Goal: Find specific page/section: Find specific page/section

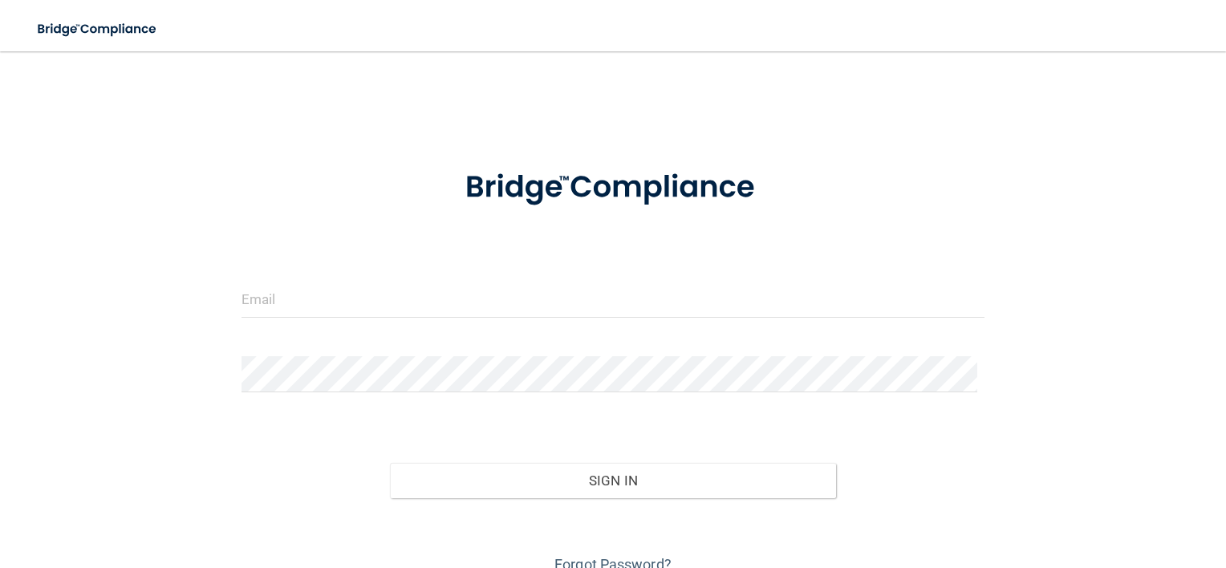
type input "[EMAIL_ADDRESS][DOMAIN_NAME]"
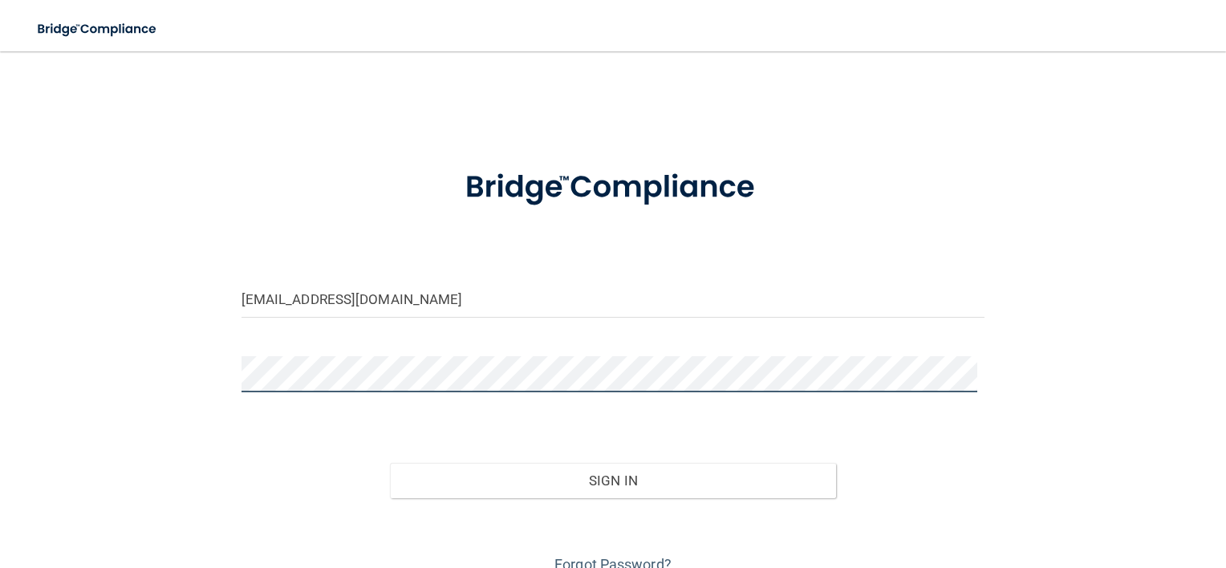
click at [390, 463] on button "Sign In" at bounding box center [613, 480] width 446 height 35
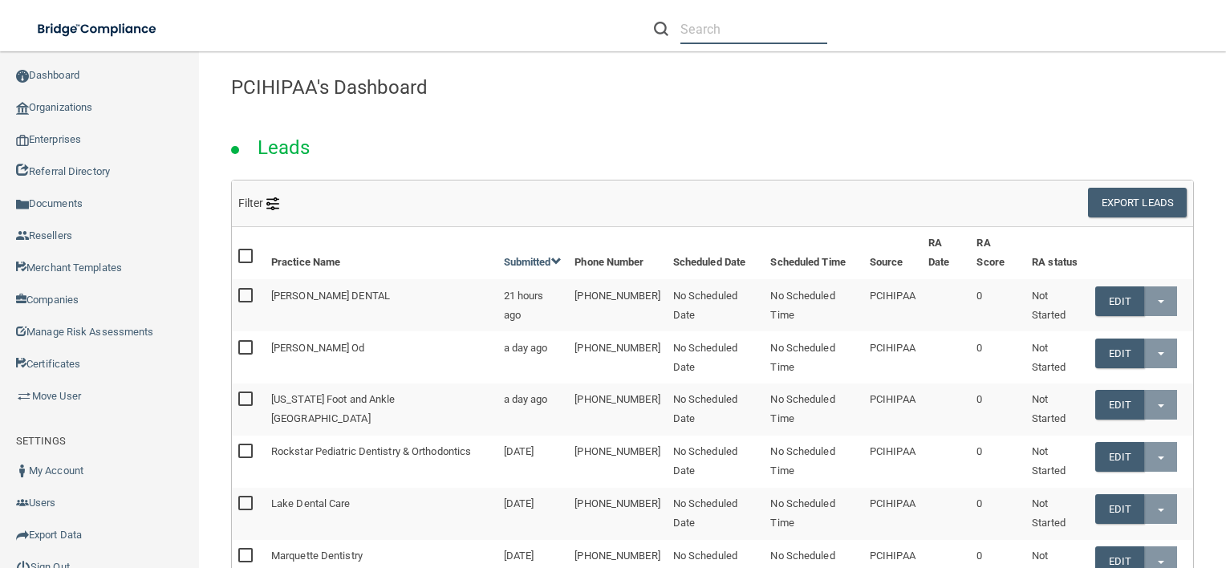
click at [738, 39] on input "text" at bounding box center [754, 29] width 147 height 30
paste input "[PERSON_NAME] Dentistry"
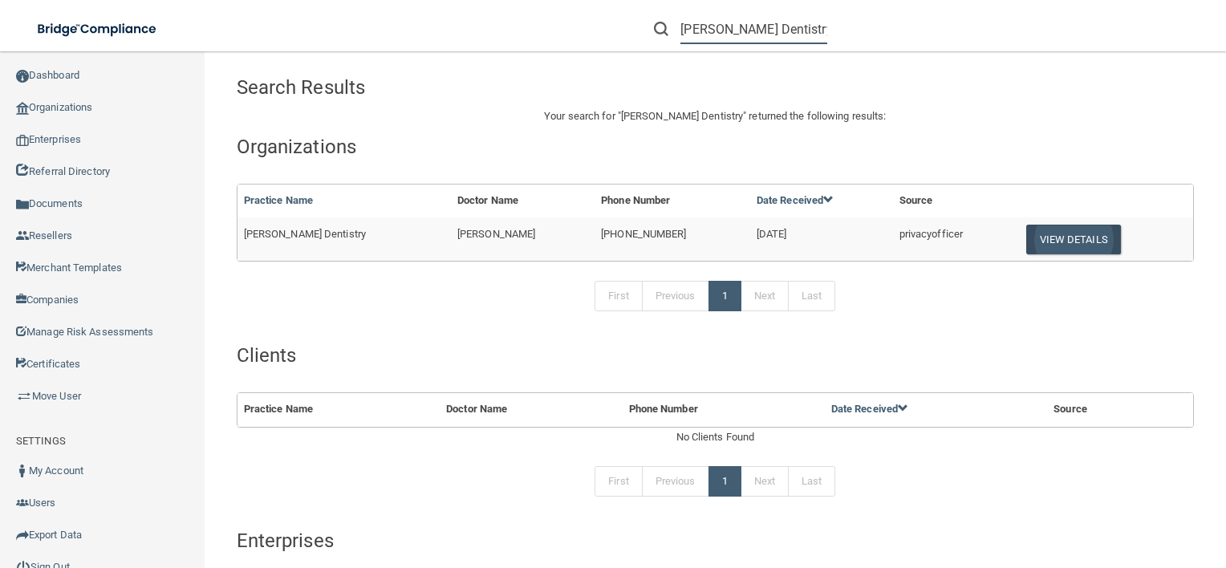
type input "[PERSON_NAME] Dentistry"
click at [1027, 234] on button "View Details" at bounding box center [1074, 240] width 95 height 30
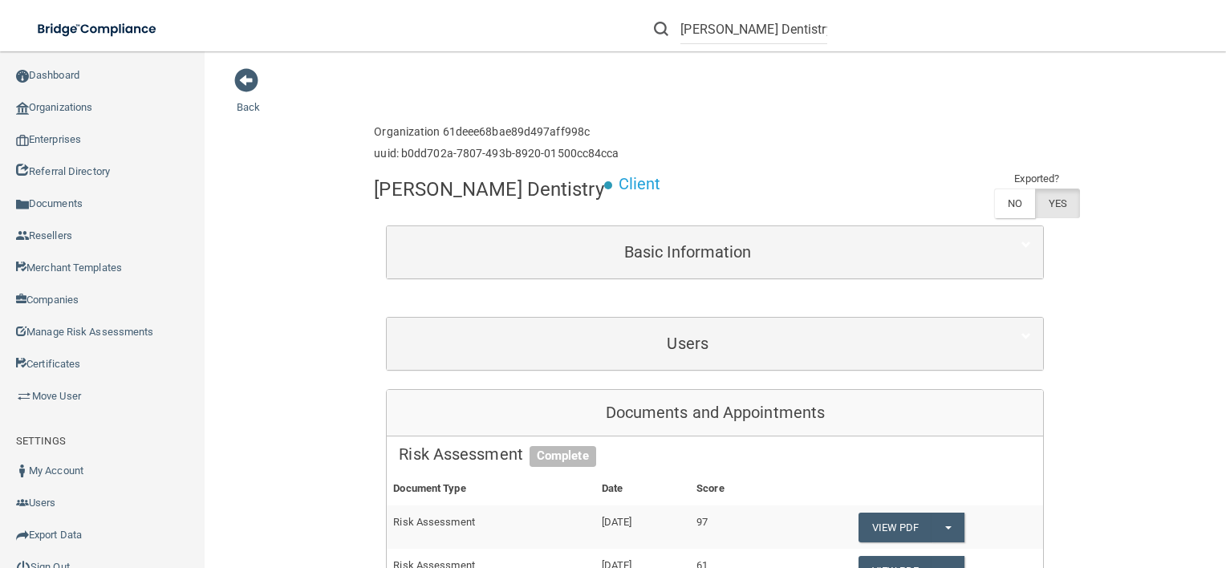
click at [787, 323] on div "Users" at bounding box center [715, 344] width 657 height 52
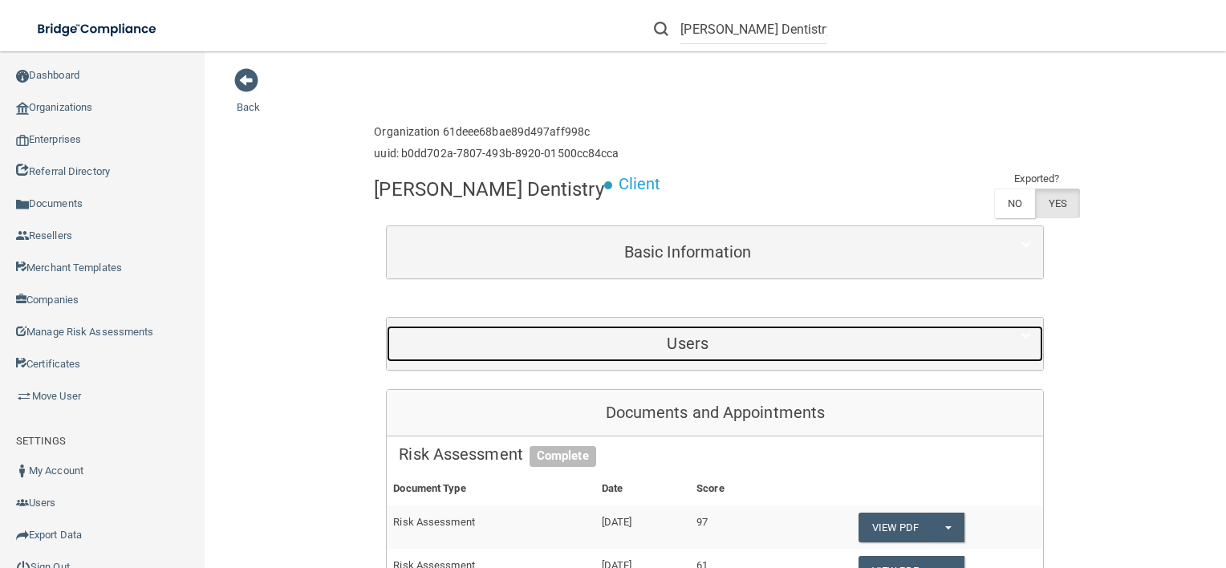
click at [765, 339] on h5 "Users" at bounding box center [688, 344] width 578 height 18
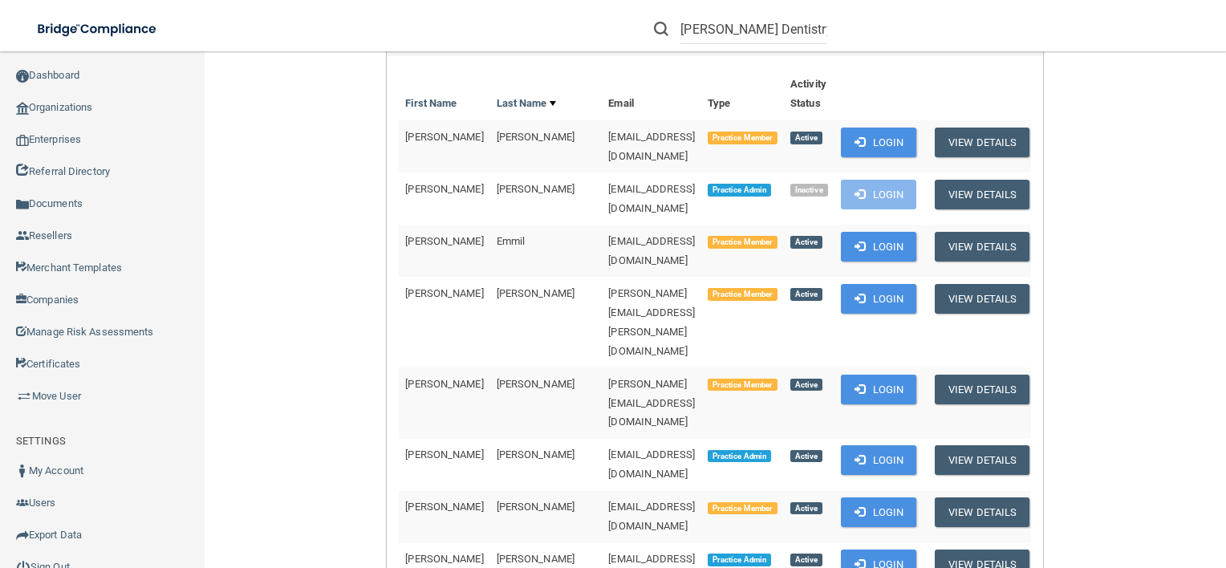
scroll to position [358, 0]
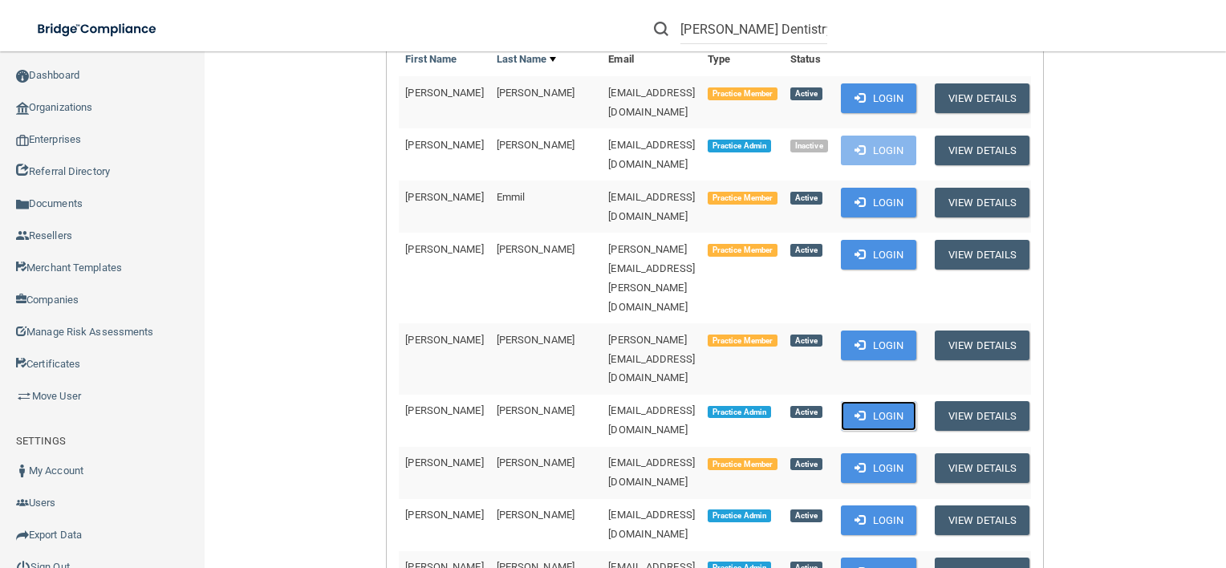
click at [876, 401] on button "Login" at bounding box center [879, 416] width 76 height 30
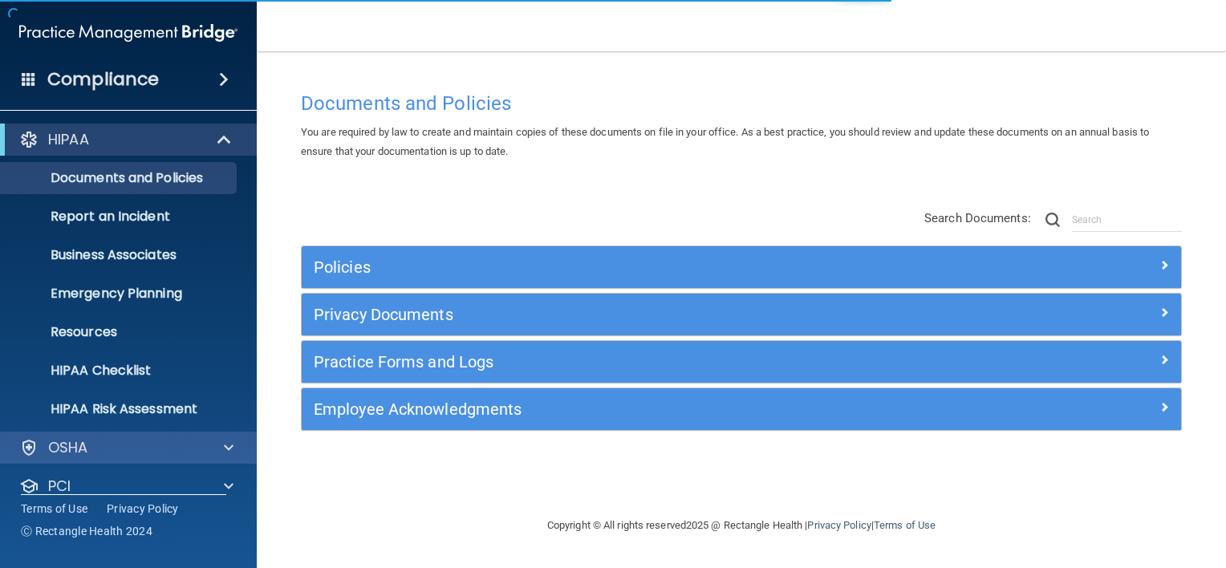
scroll to position [97, 0]
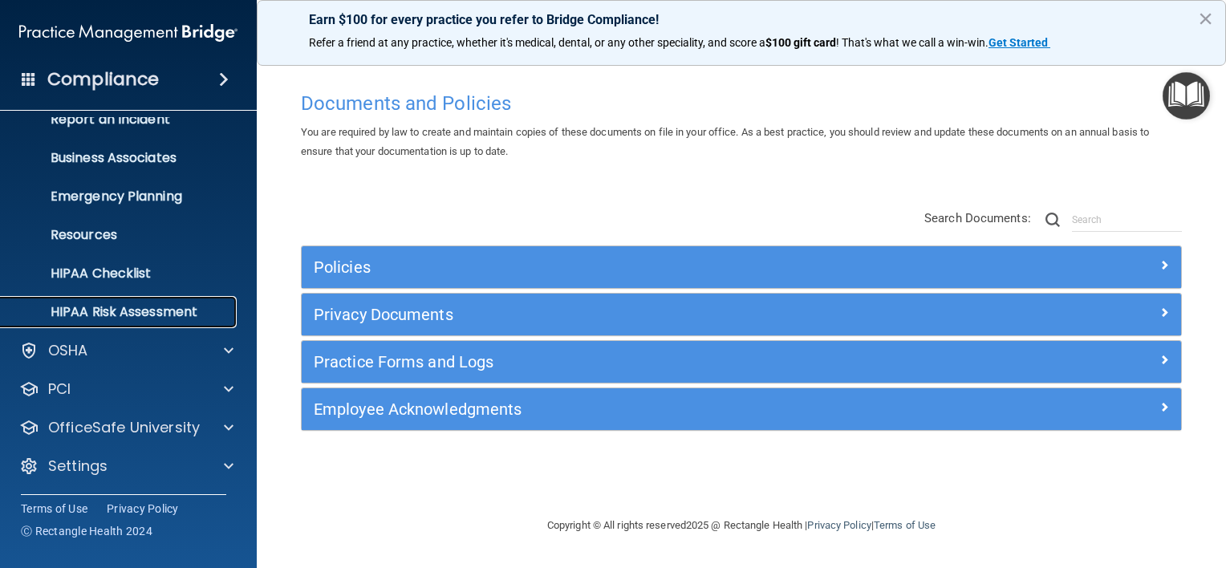
click at [172, 308] on p "HIPAA Risk Assessment" at bounding box center [119, 312] width 219 height 16
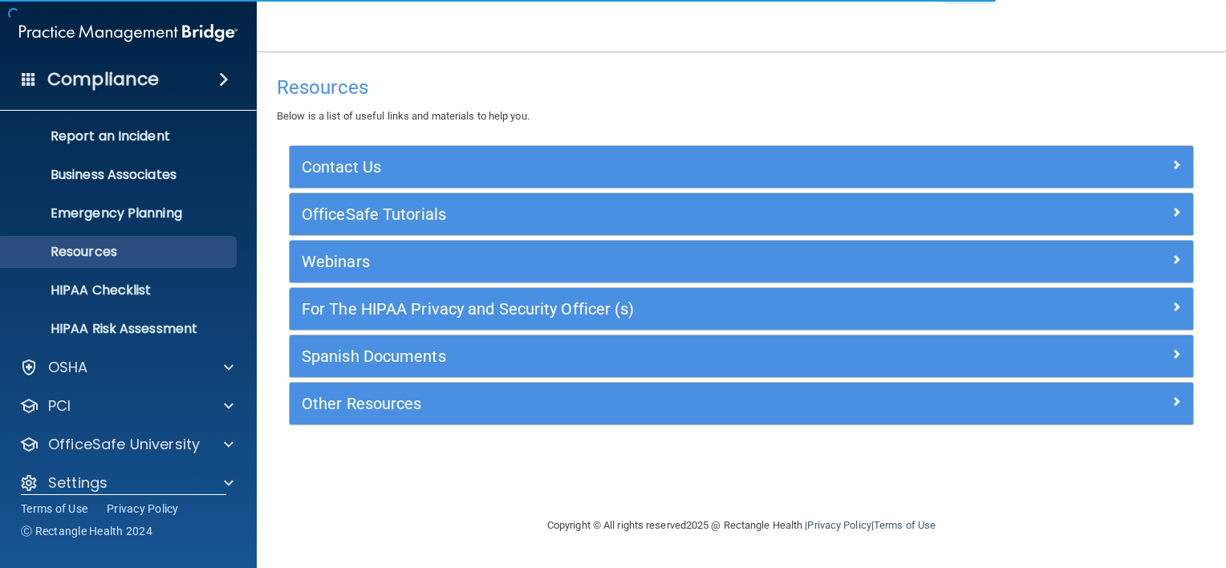
scroll to position [97, 0]
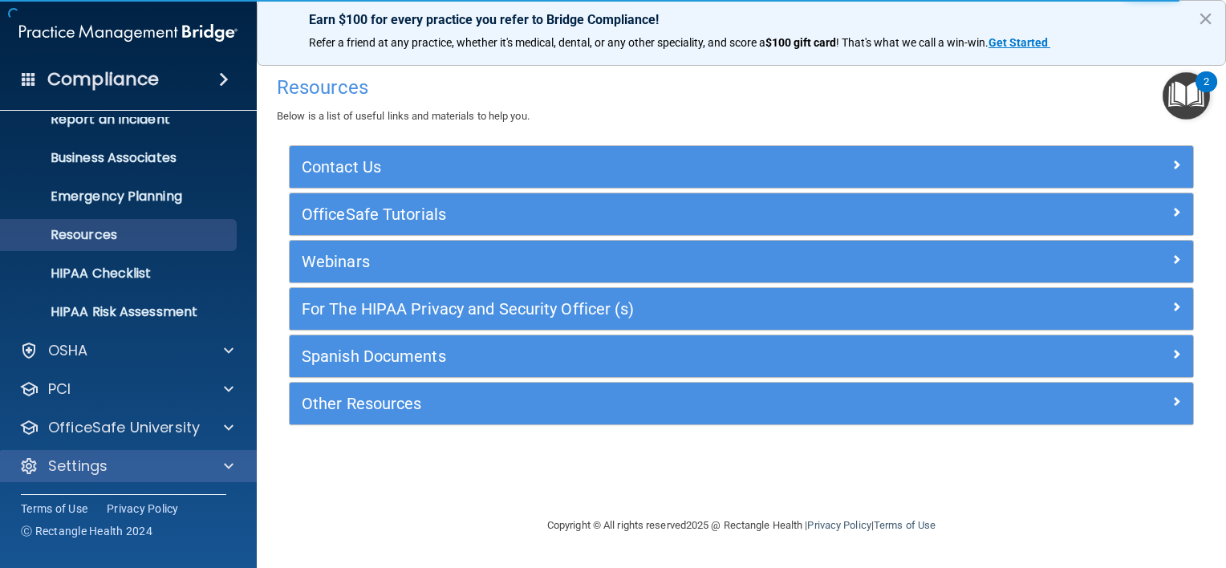
click at [74, 478] on div "Settings" at bounding box center [129, 466] width 258 height 32
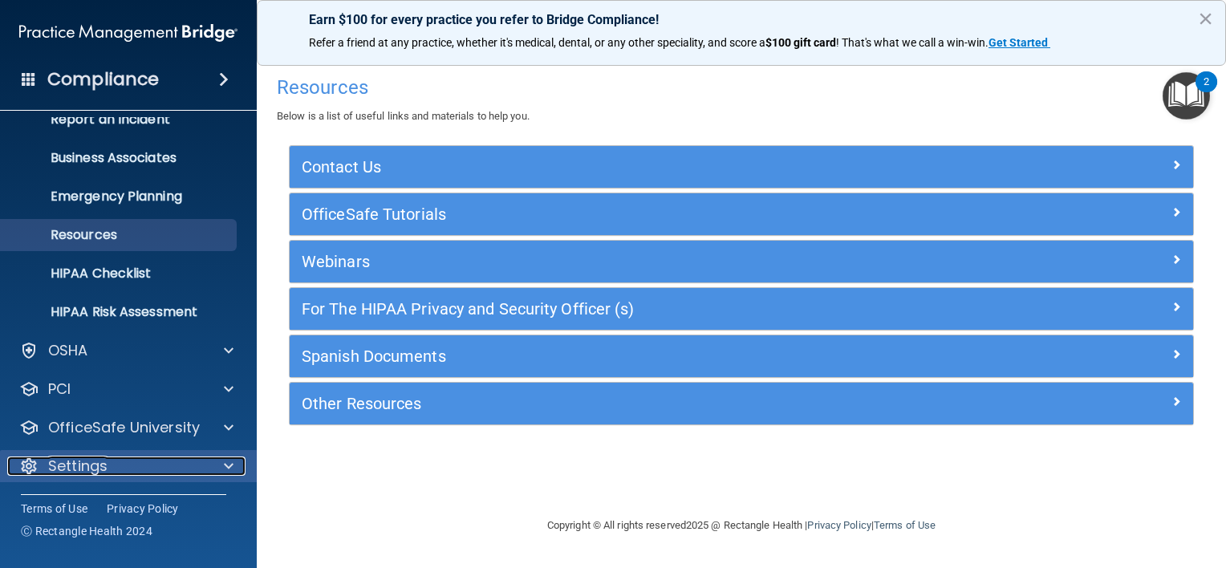
click at [120, 461] on div "Settings" at bounding box center [106, 466] width 199 height 19
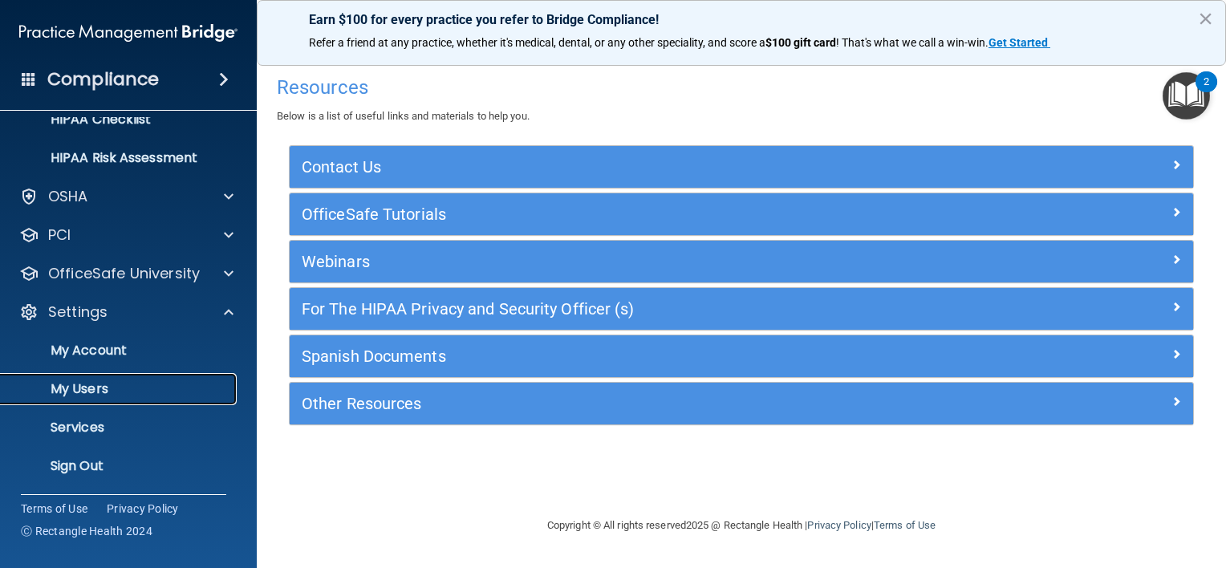
click at [106, 385] on p "My Users" at bounding box center [119, 389] width 219 height 16
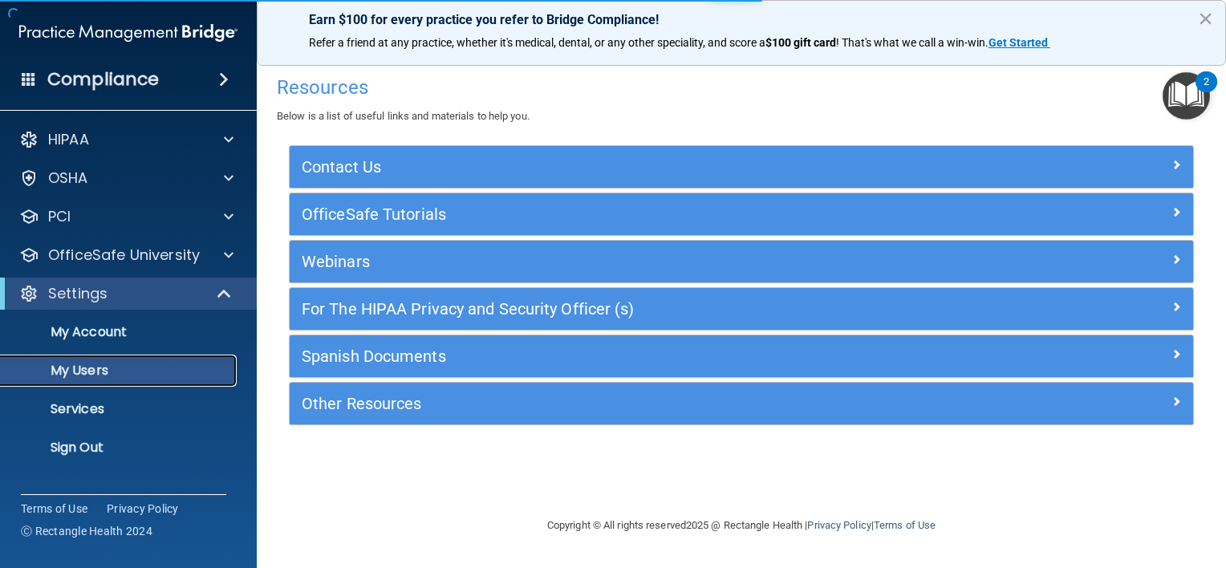
select select "20"
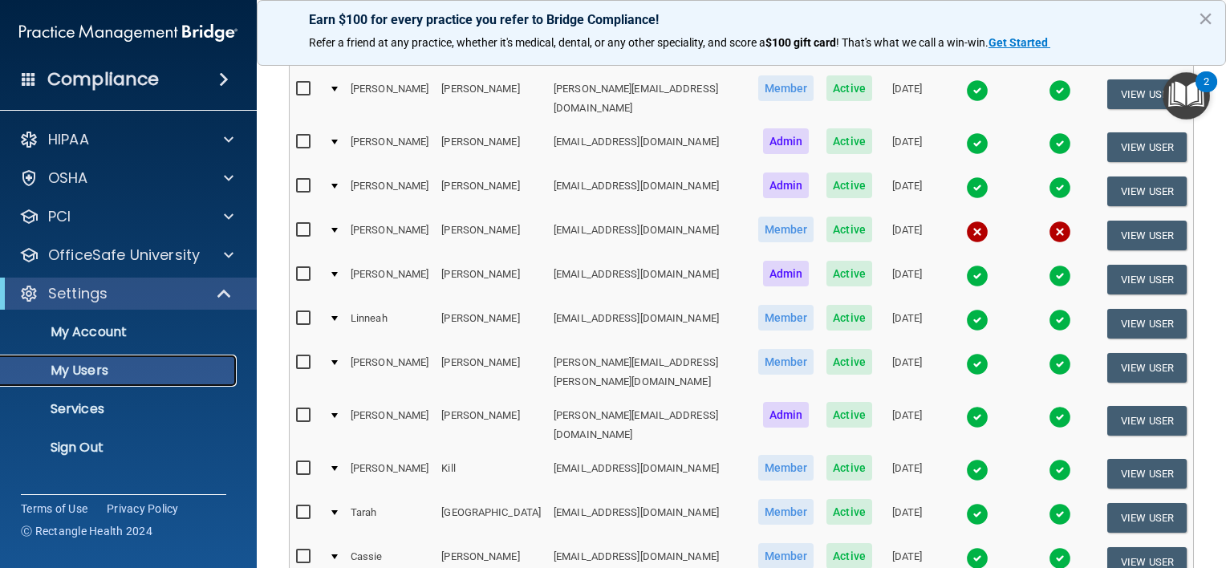
scroll to position [346, 0]
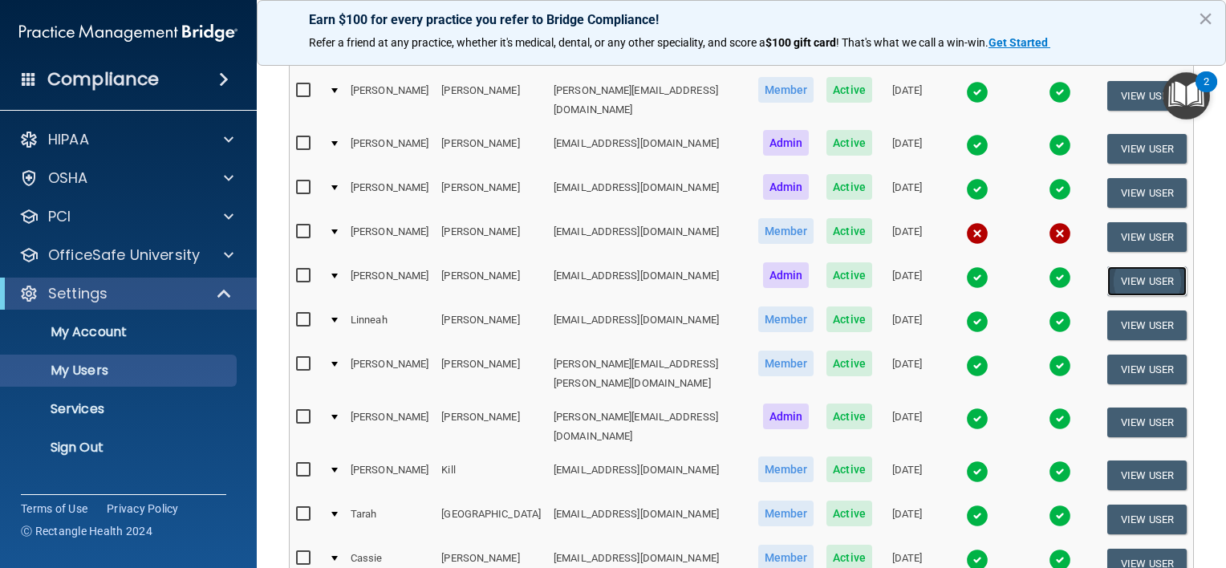
click at [1120, 266] on button "View User" at bounding box center [1147, 281] width 79 height 30
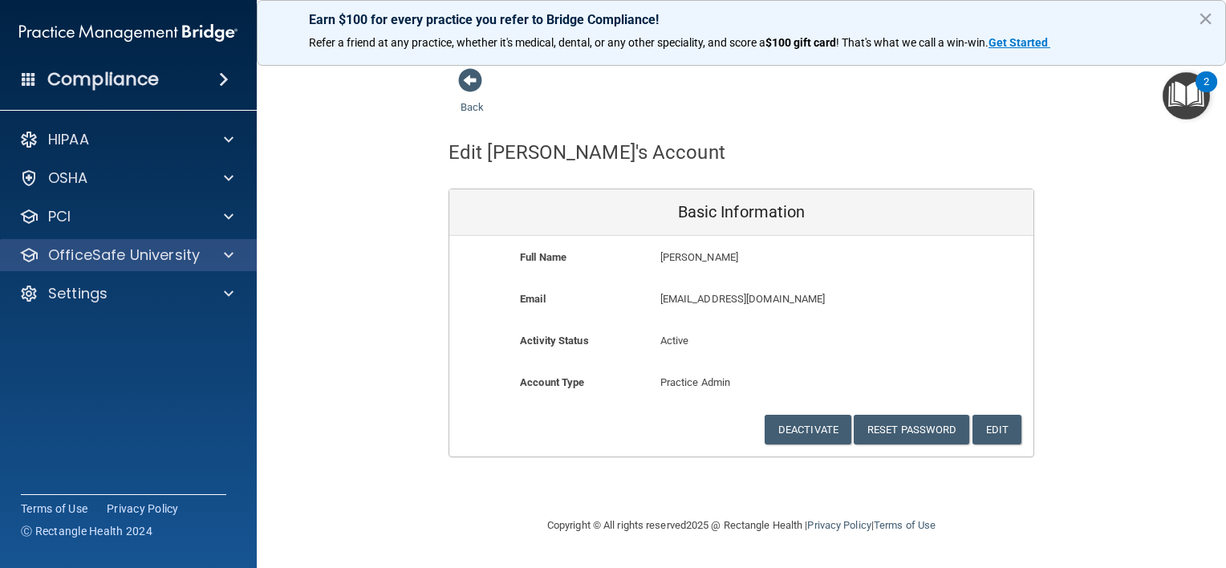
click at [224, 270] on div "OfficeSafe University" at bounding box center [129, 255] width 258 height 32
click at [219, 261] on div at bounding box center [226, 255] width 40 height 19
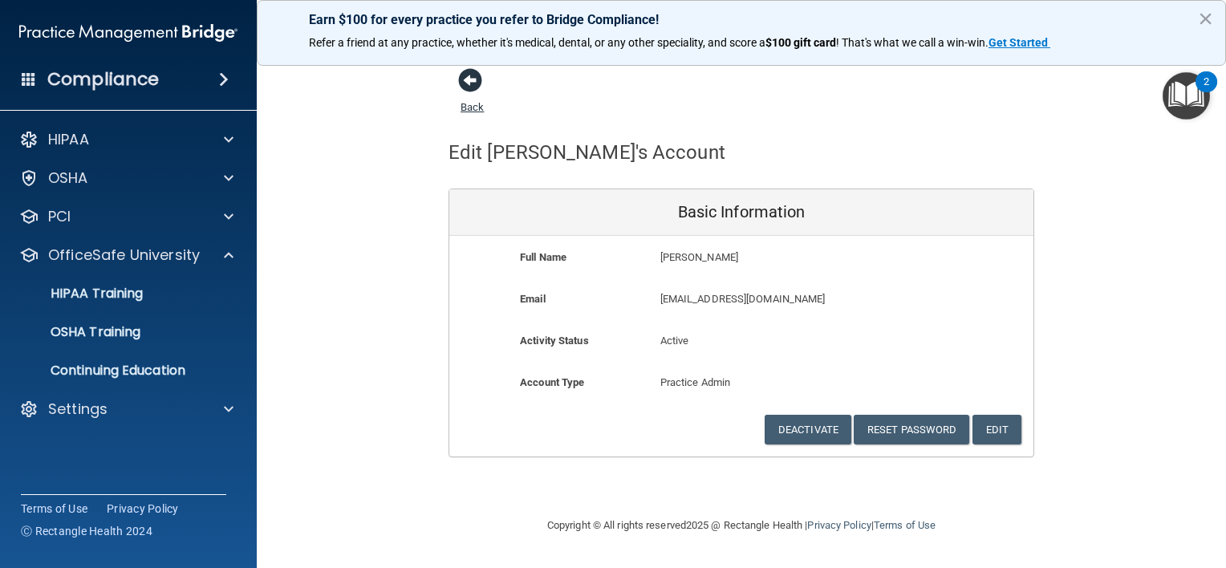
click at [470, 87] on span at bounding box center [470, 80] width 24 height 24
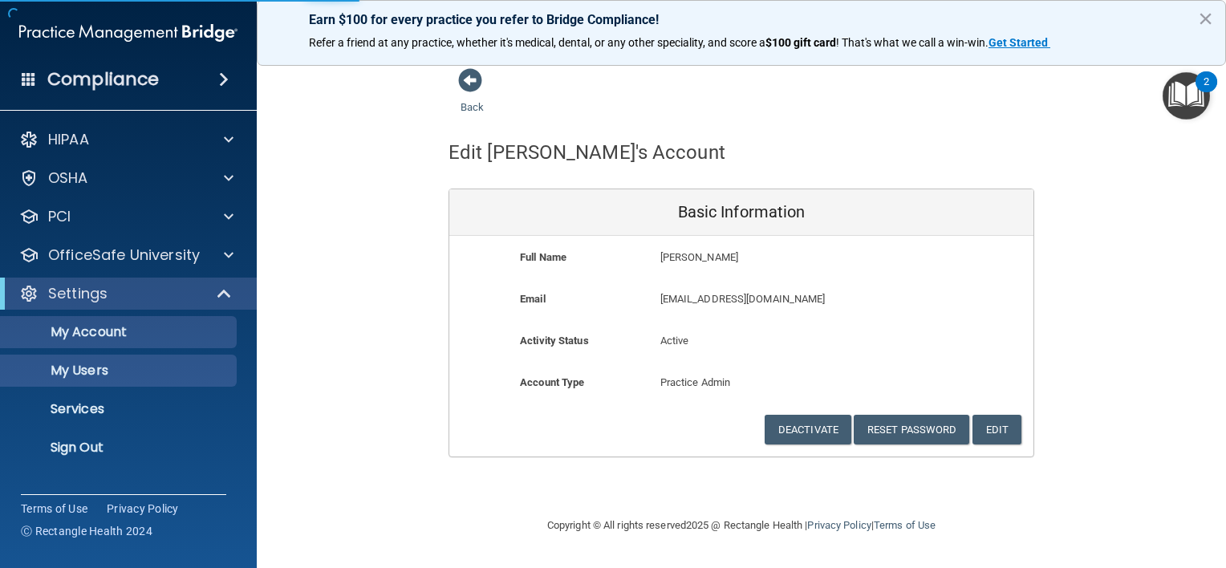
select select "20"
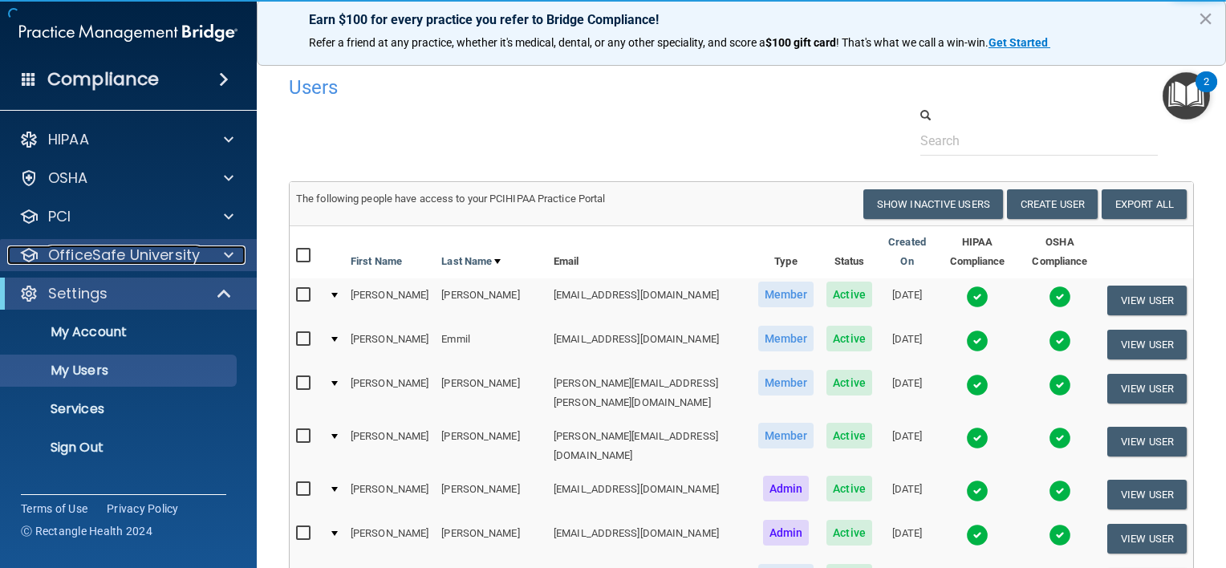
click at [201, 260] on div "OfficeSafe University" at bounding box center [106, 255] width 199 height 19
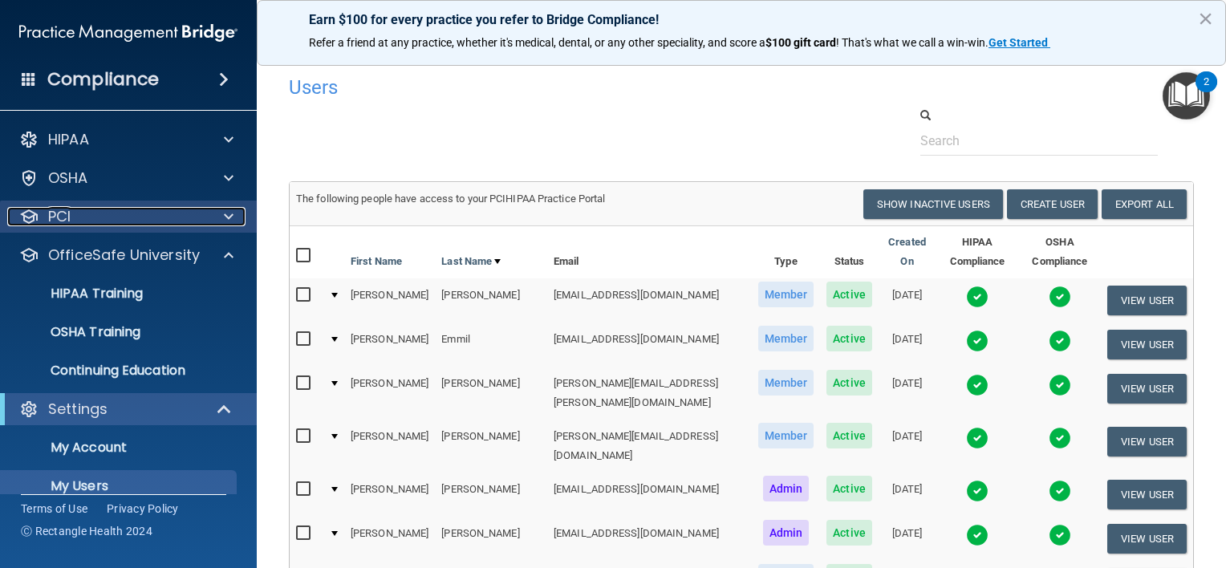
click at [170, 223] on div "PCI" at bounding box center [106, 216] width 199 height 19
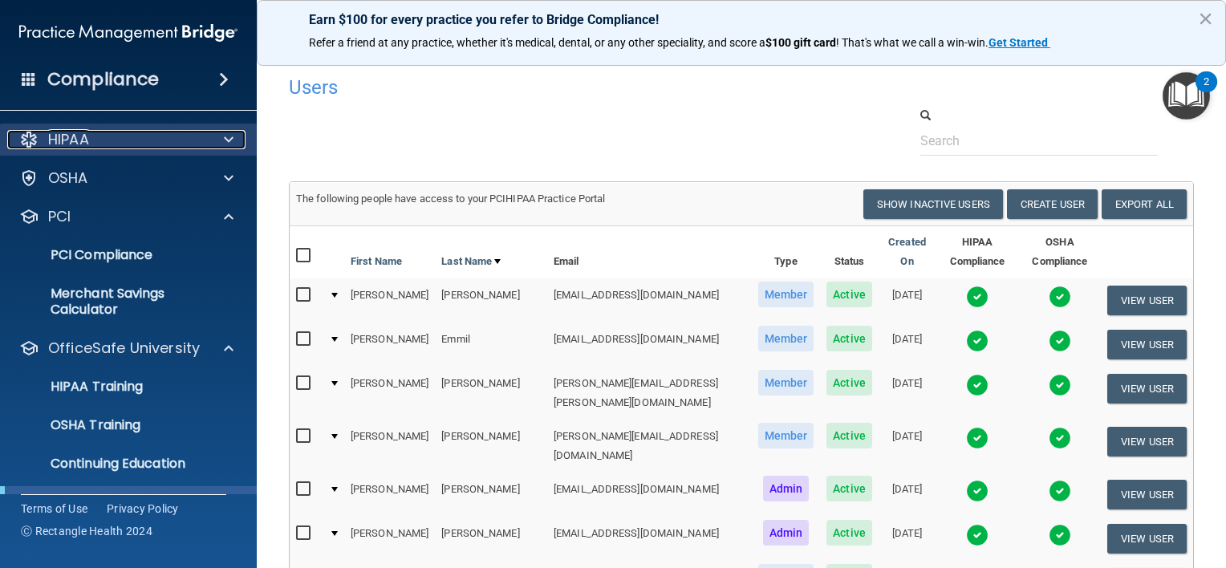
click at [232, 138] on span at bounding box center [229, 139] width 10 height 19
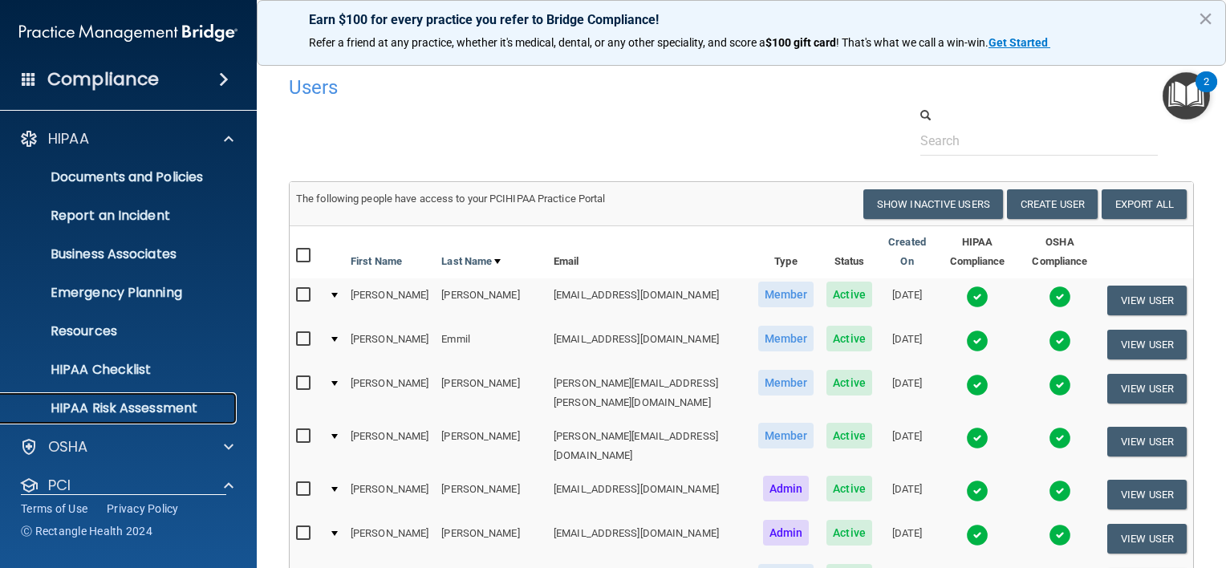
click at [128, 398] on link "HIPAA Risk Assessment" at bounding box center [110, 408] width 253 height 32
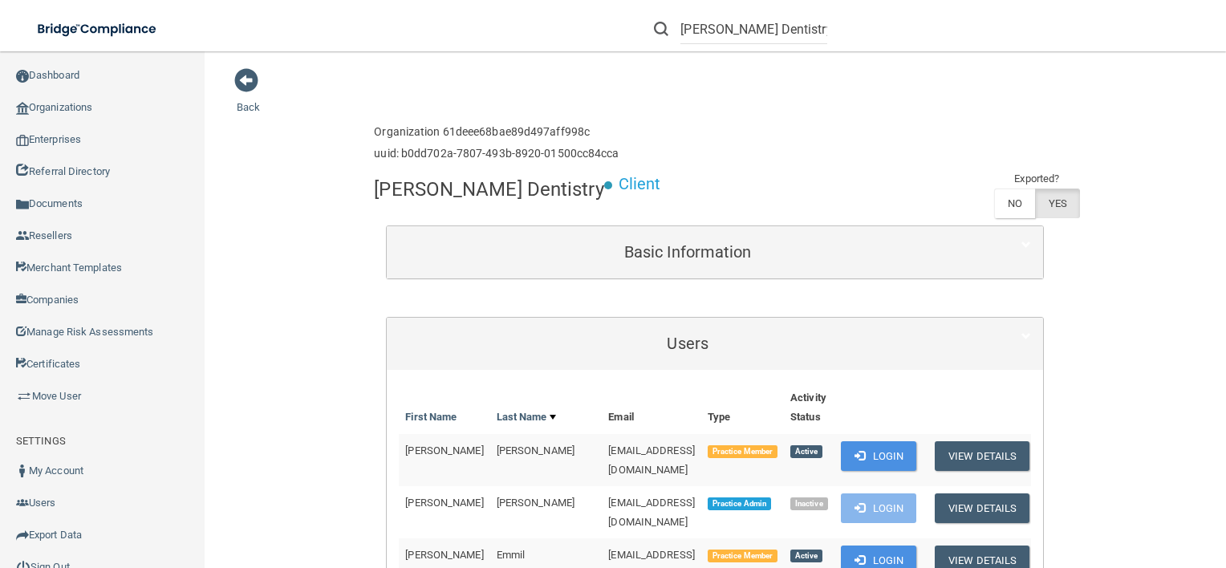
scroll to position [418, 0]
